Goal: Task Accomplishment & Management: Use online tool/utility

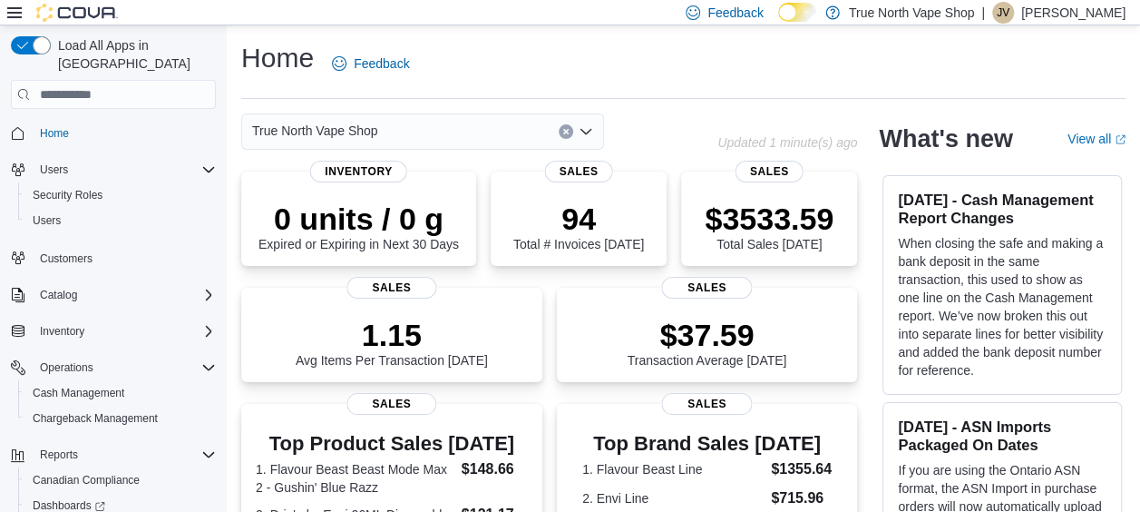
scroll to position [84, 0]
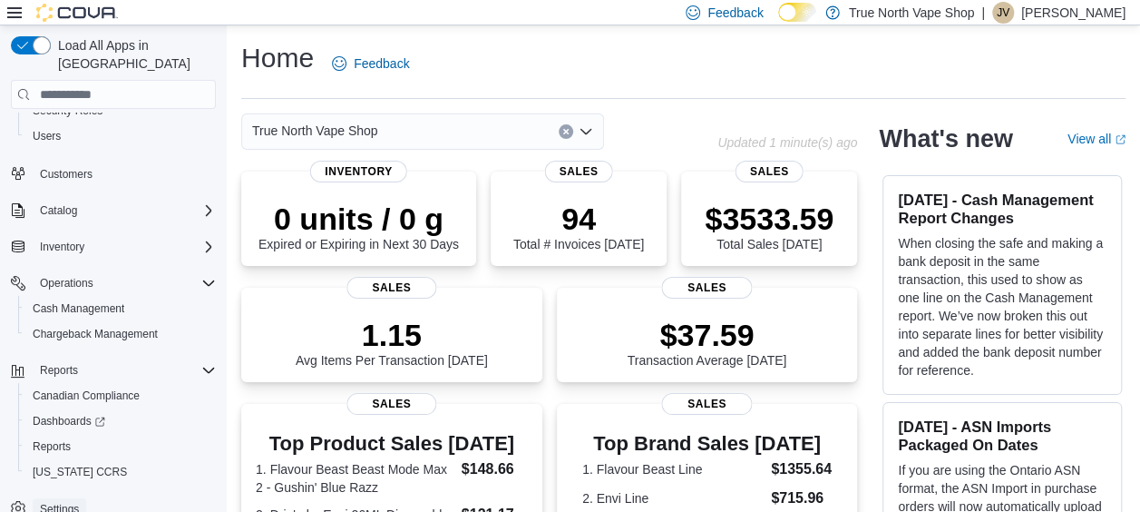
click at [53, 502] on span "Settings" at bounding box center [59, 509] width 39 height 15
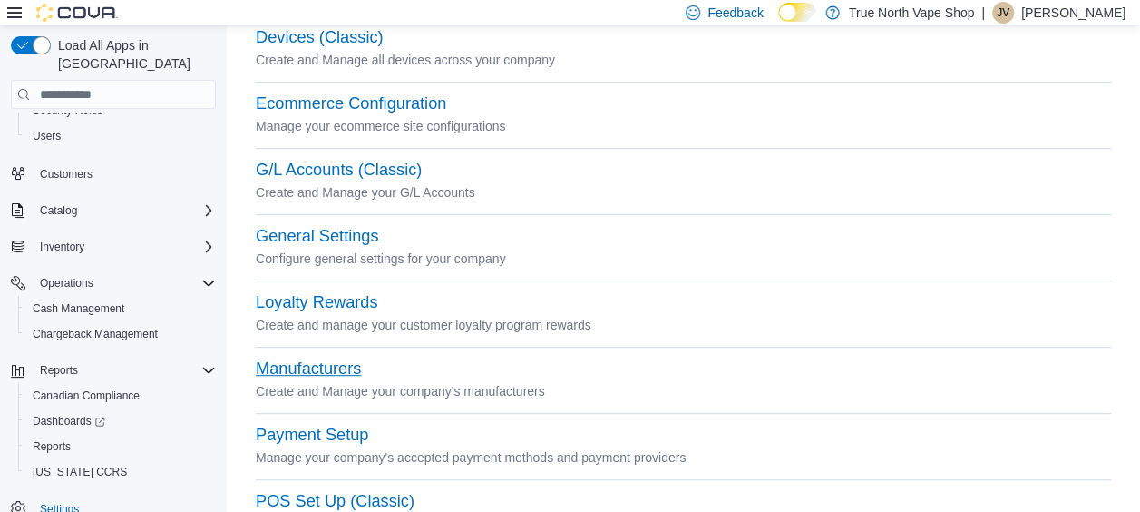
scroll to position [283, 0]
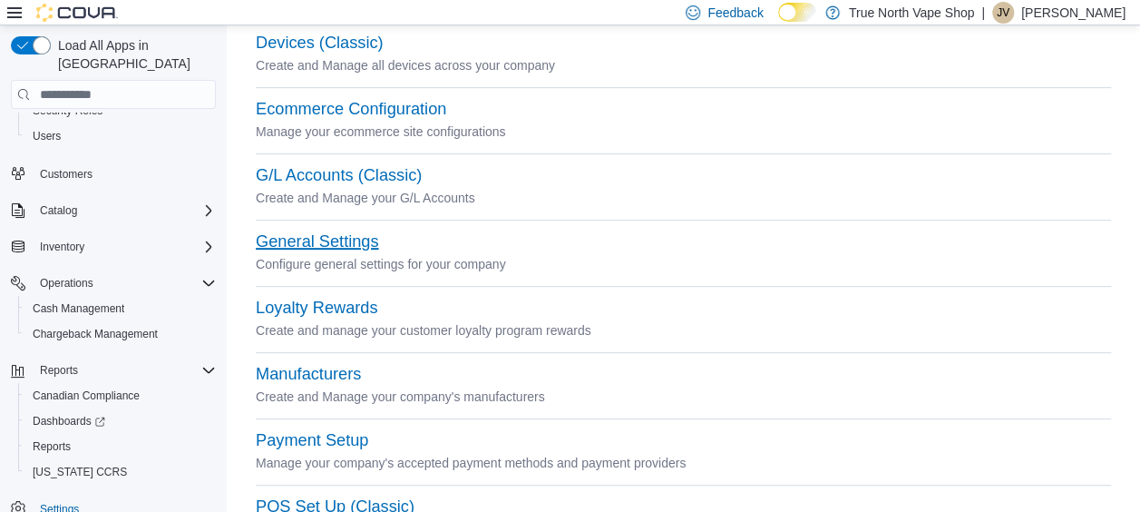
click at [317, 243] on button "General Settings" at bounding box center [317, 241] width 122 height 19
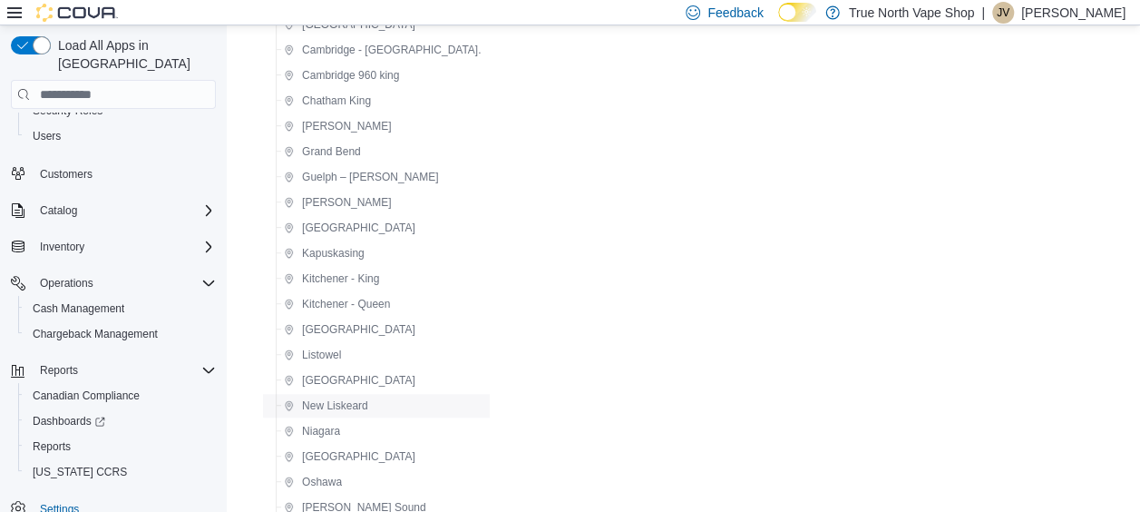
click at [343, 399] on span "New Liskeard" at bounding box center [335, 405] width 66 height 15
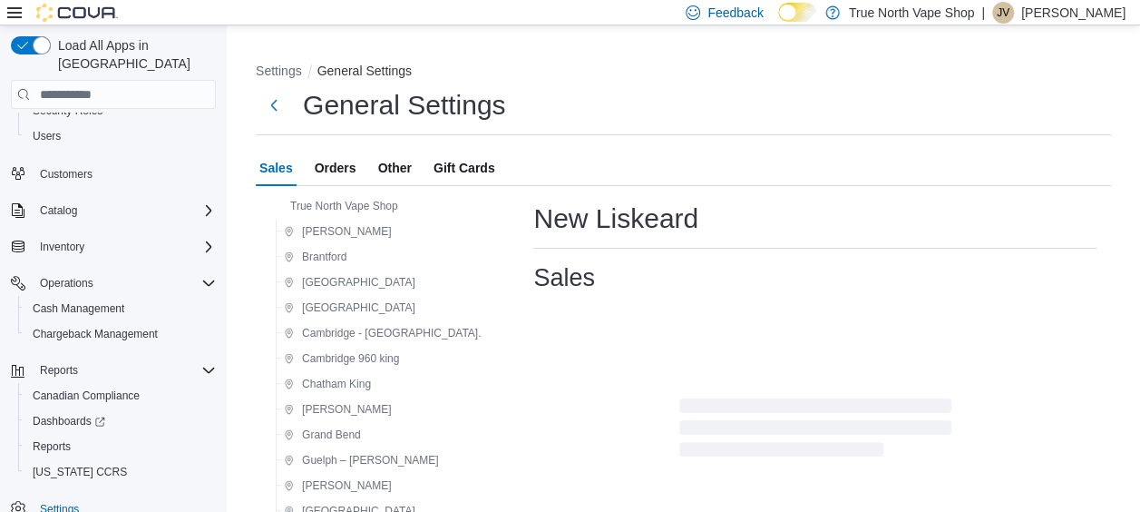
click at [281, 63] on li "Settings" at bounding box center [287, 71] width 62 height 18
click at [281, 71] on button "Settings" at bounding box center [279, 70] width 46 height 15
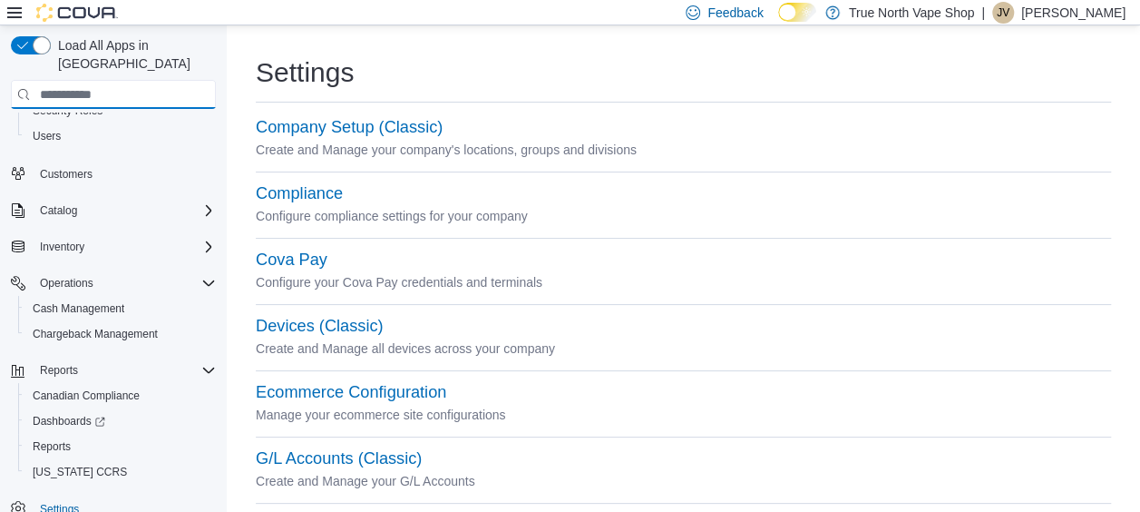
click at [134, 80] on input "search" at bounding box center [113, 94] width 205 height 29
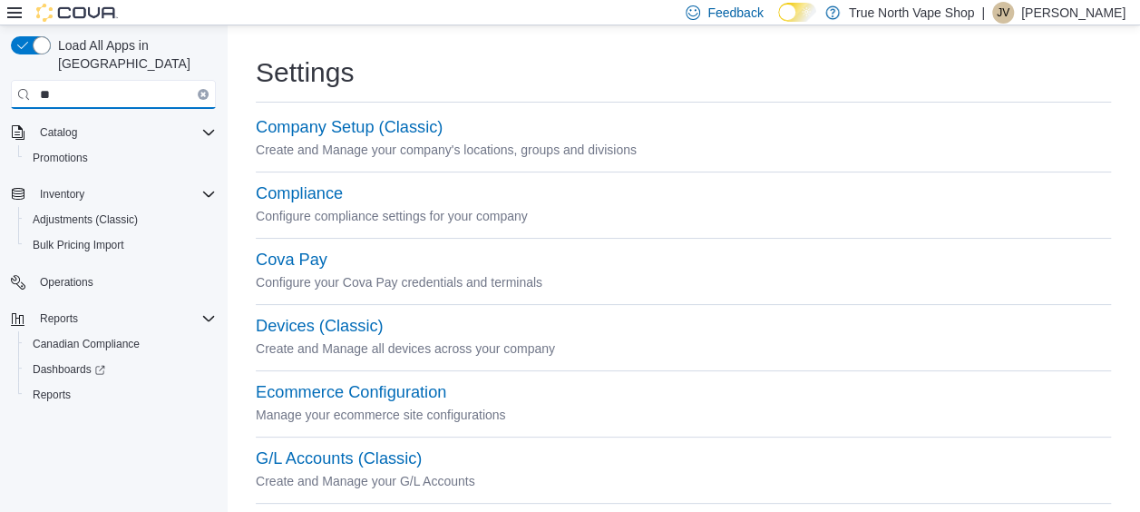
type input "*"
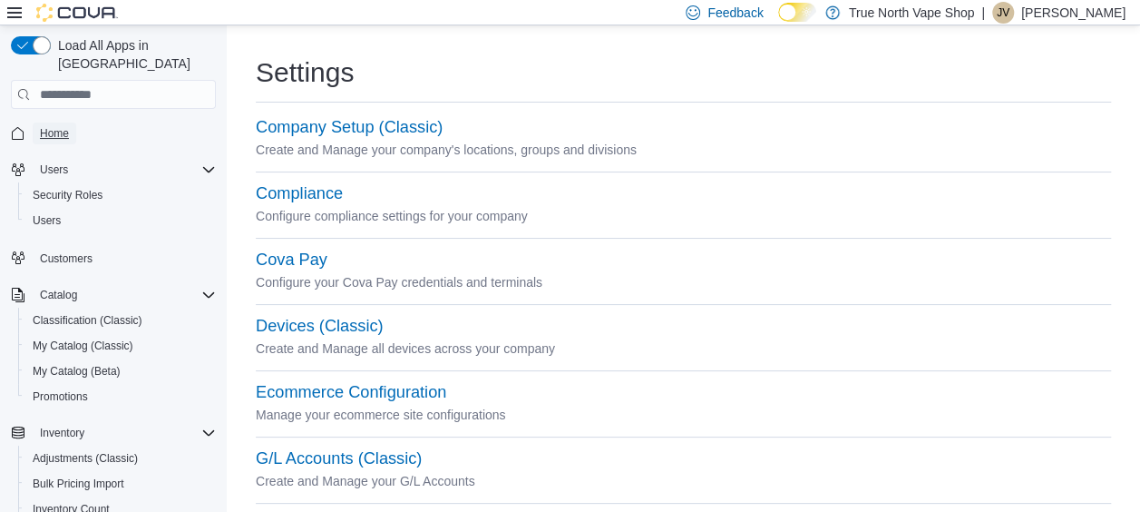
click at [49, 122] on span "Home" at bounding box center [54, 133] width 29 height 22
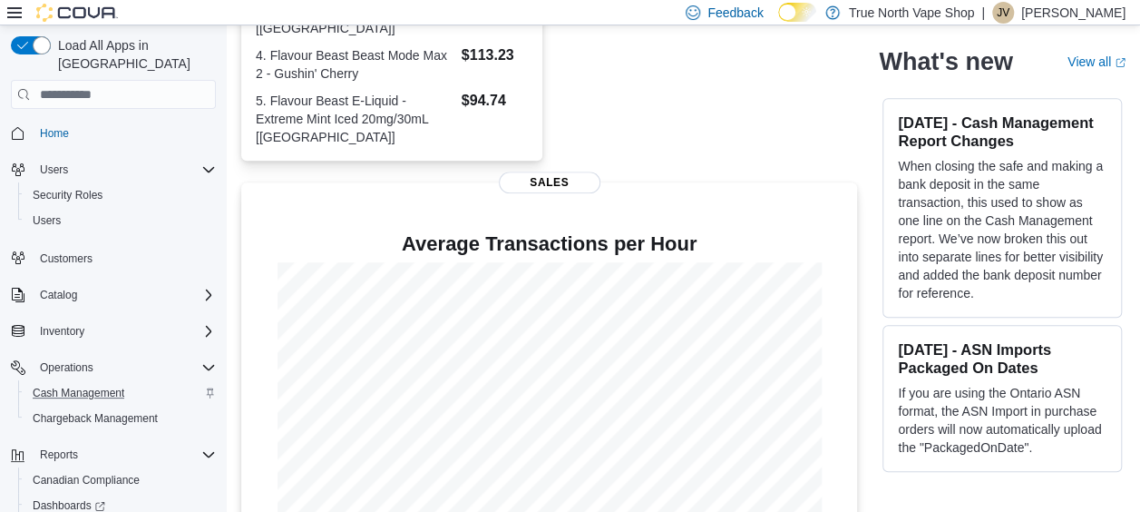
scroll to position [84, 0]
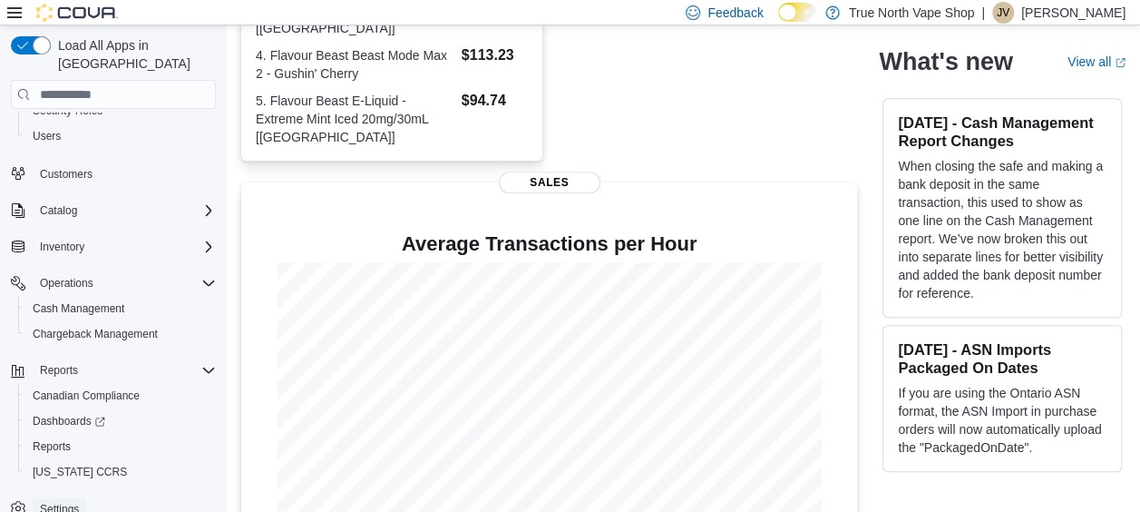
click at [53, 502] on span "Settings" at bounding box center [59, 509] width 39 height 15
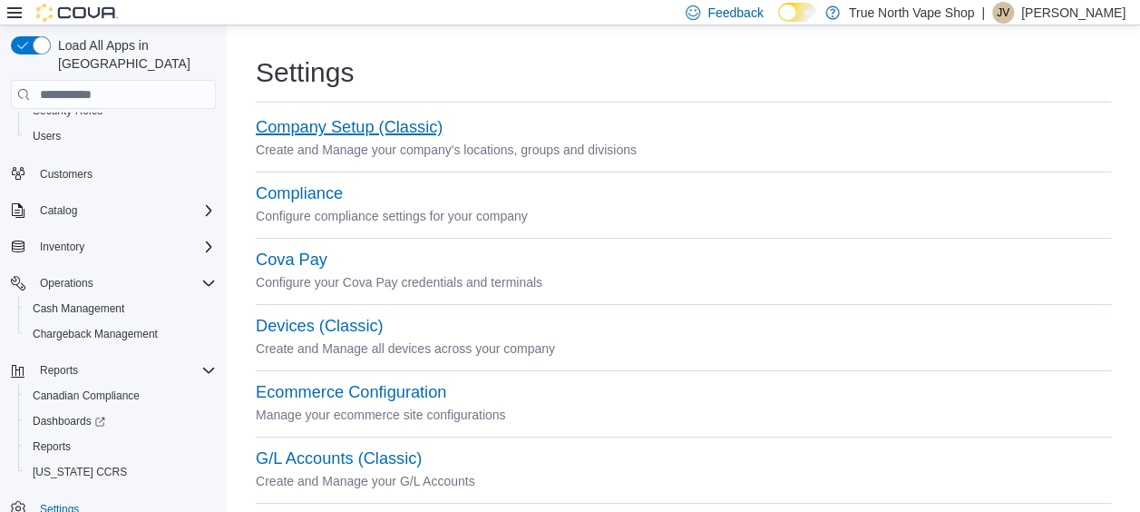
click at [361, 130] on button "Company Setup (Classic)" at bounding box center [349, 127] width 187 height 19
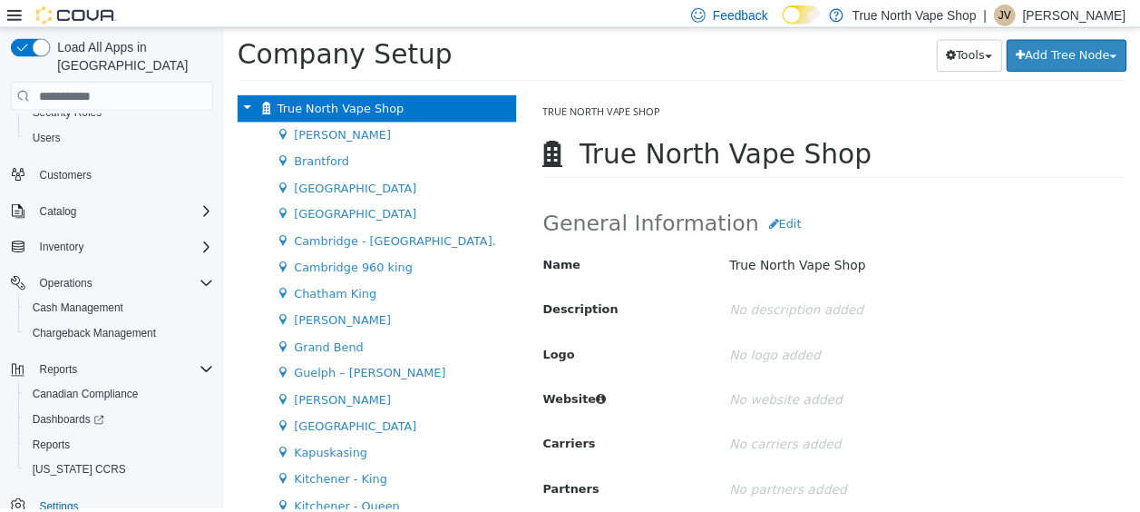
scroll to position [1, 0]
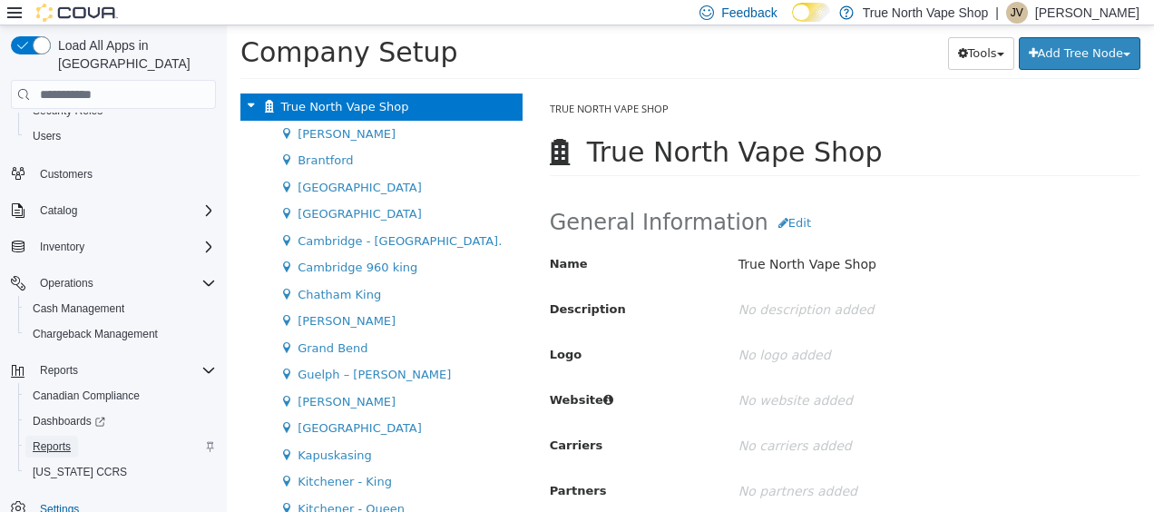
click at [73, 435] on link "Reports" at bounding box center [51, 446] width 53 height 22
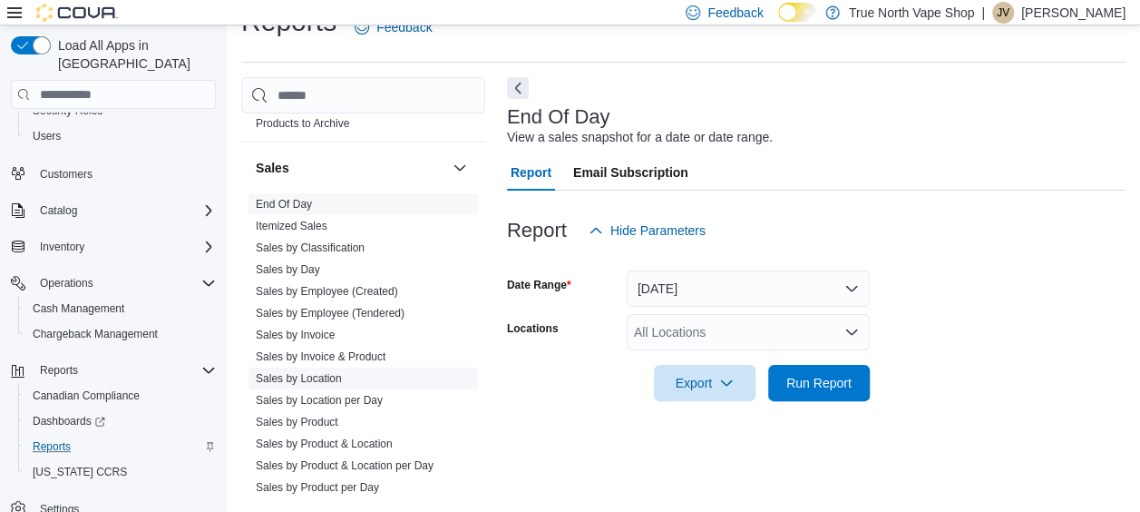
scroll to position [1457, 0]
click at [310, 370] on link "Sales by Location" at bounding box center [299, 376] width 86 height 13
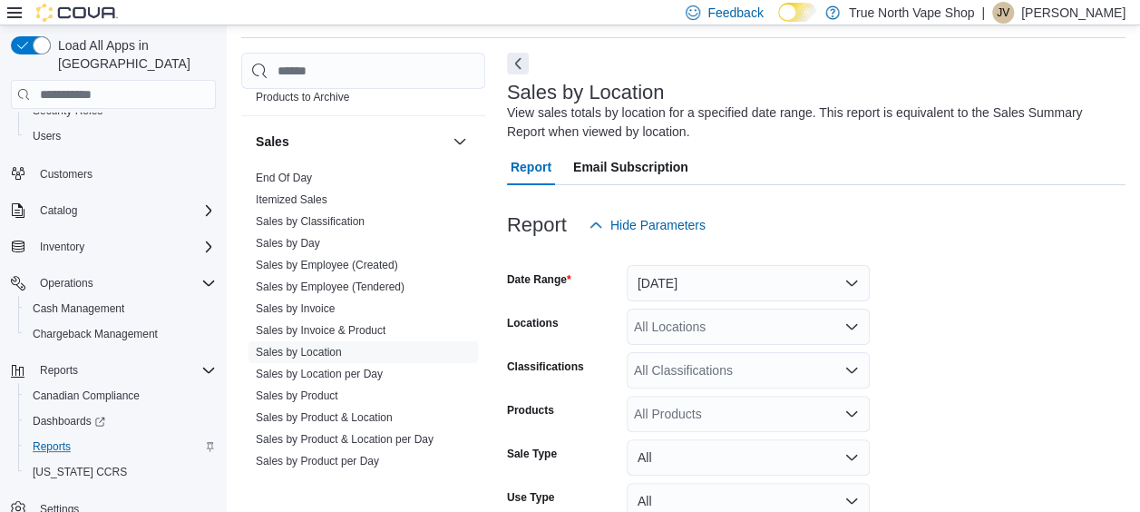
scroll to position [199, 0]
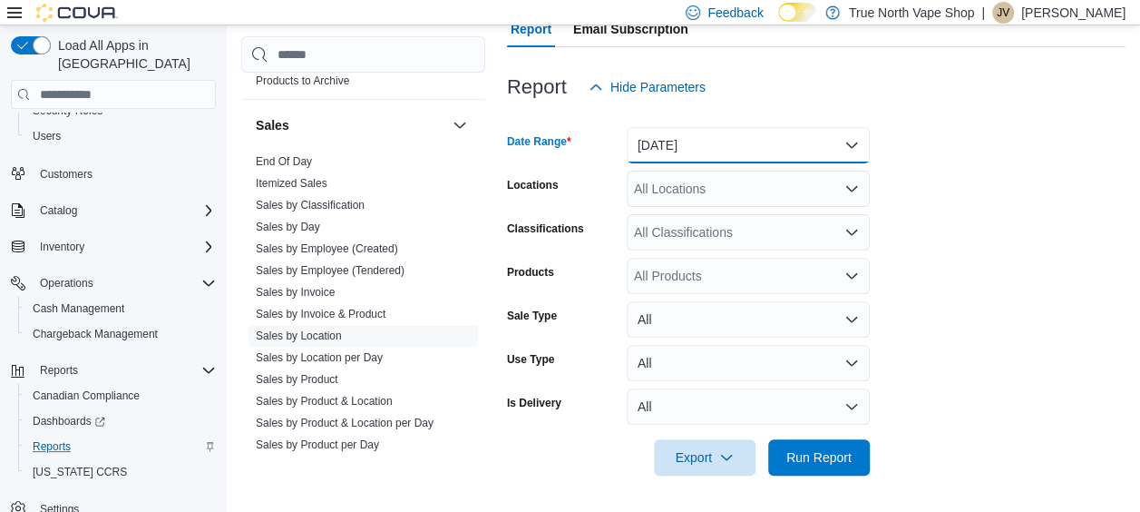
click at [854, 143] on button "[DATE]" at bounding box center [748, 145] width 243 height 36
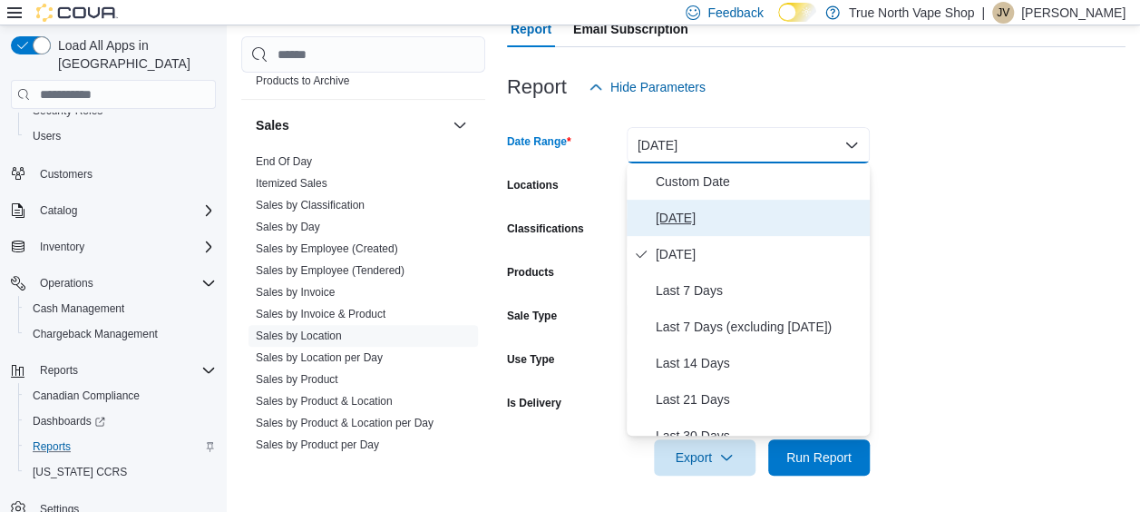
click at [688, 212] on span "[DATE]" at bounding box center [759, 218] width 207 height 22
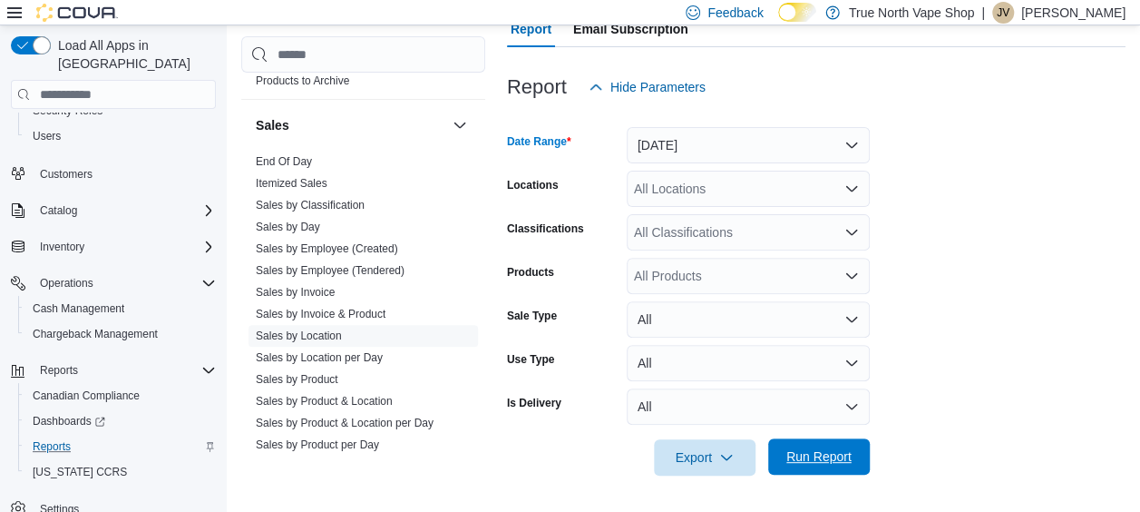
click at [815, 454] on span "Run Report" at bounding box center [818, 456] width 65 height 18
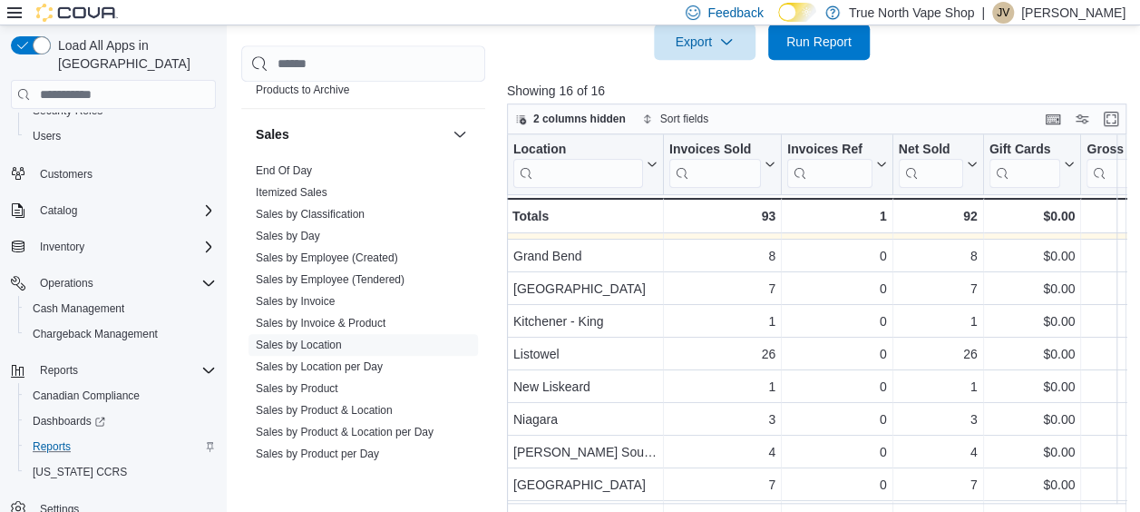
scroll to position [152, 0]
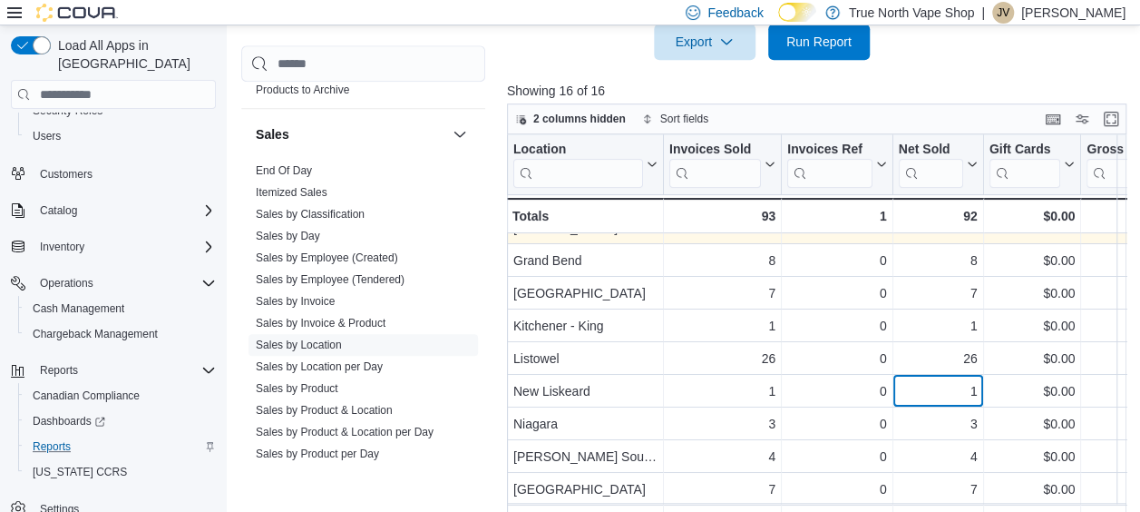
click at [911, 386] on div "1" at bounding box center [938, 391] width 79 height 22
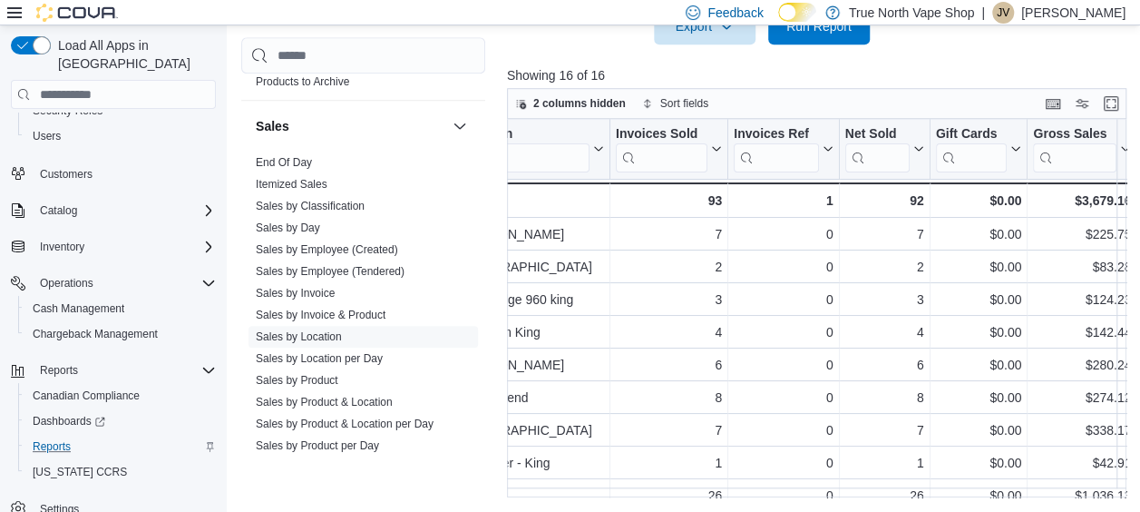
scroll to position [0, 0]
